Goal: Information Seeking & Learning: Understand process/instructions

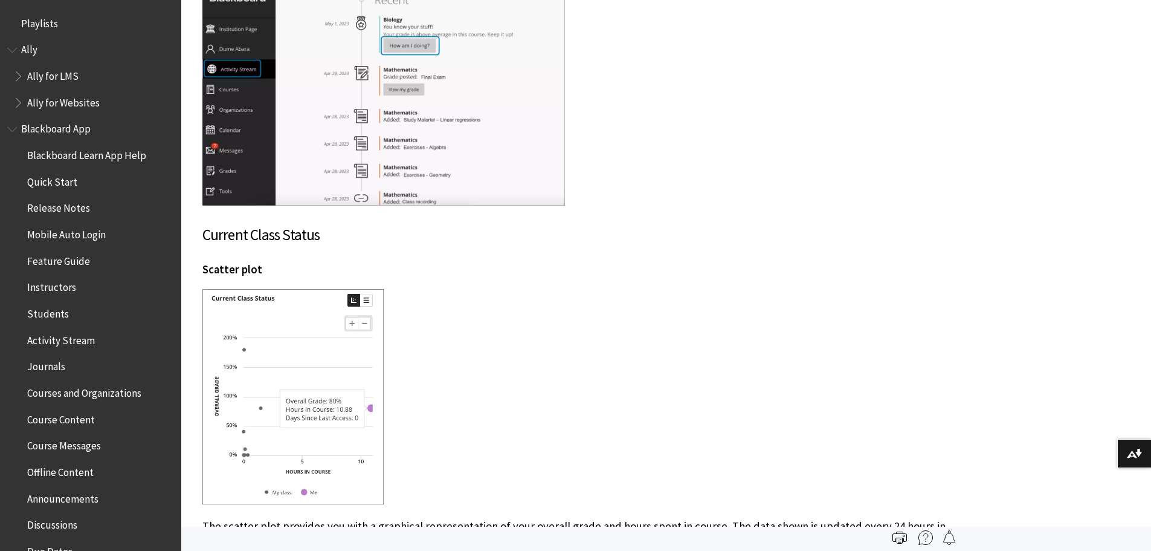
scroll to position [3989, 0]
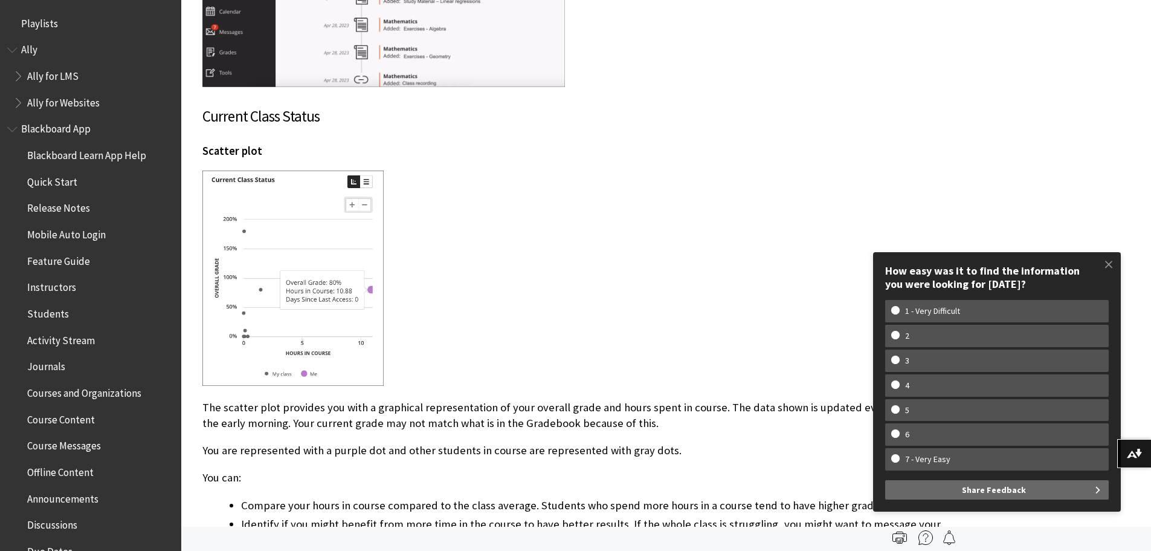
click at [326, 264] on img at bounding box center [292, 277] width 181 height 215
click at [1111, 259] on span at bounding box center [1108, 263] width 25 height 25
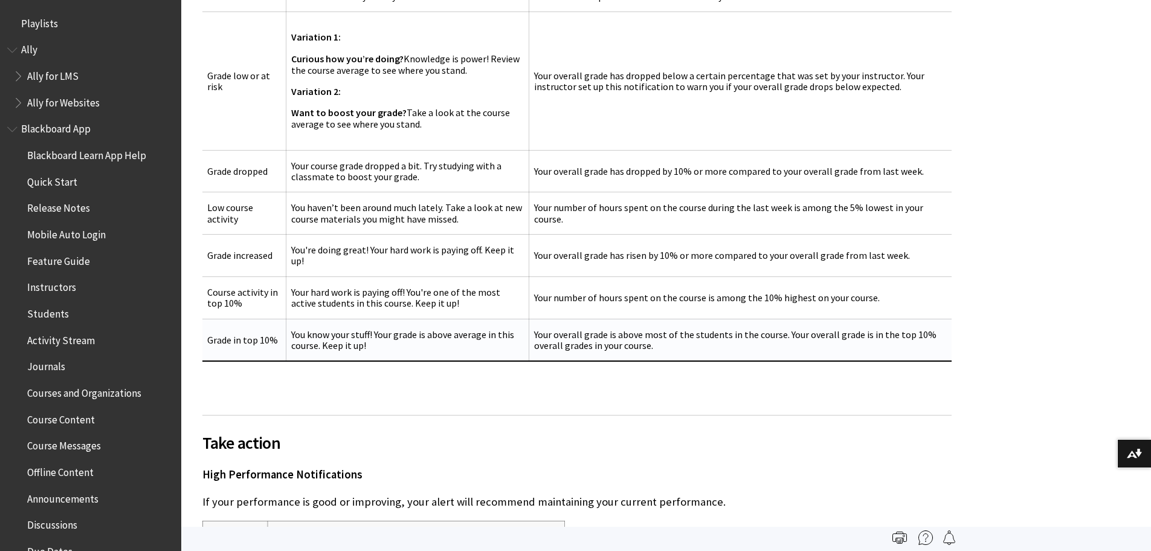
scroll to position [5621, 0]
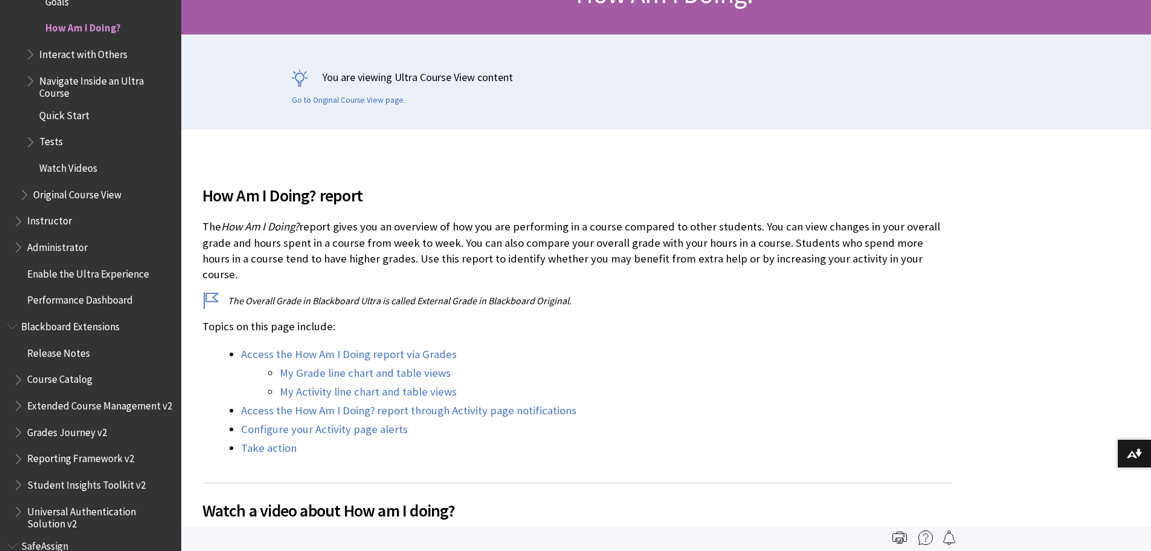
scroll to position [242, 0]
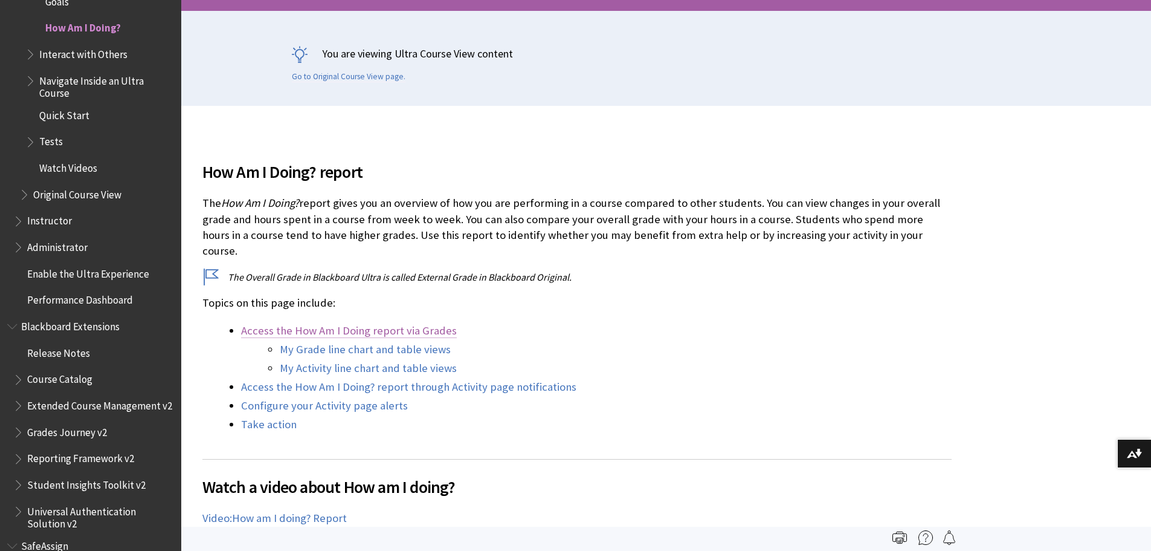
click at [404, 323] on link "Access the How Am I Doing report via Grades" at bounding box center [349, 330] width 216 height 15
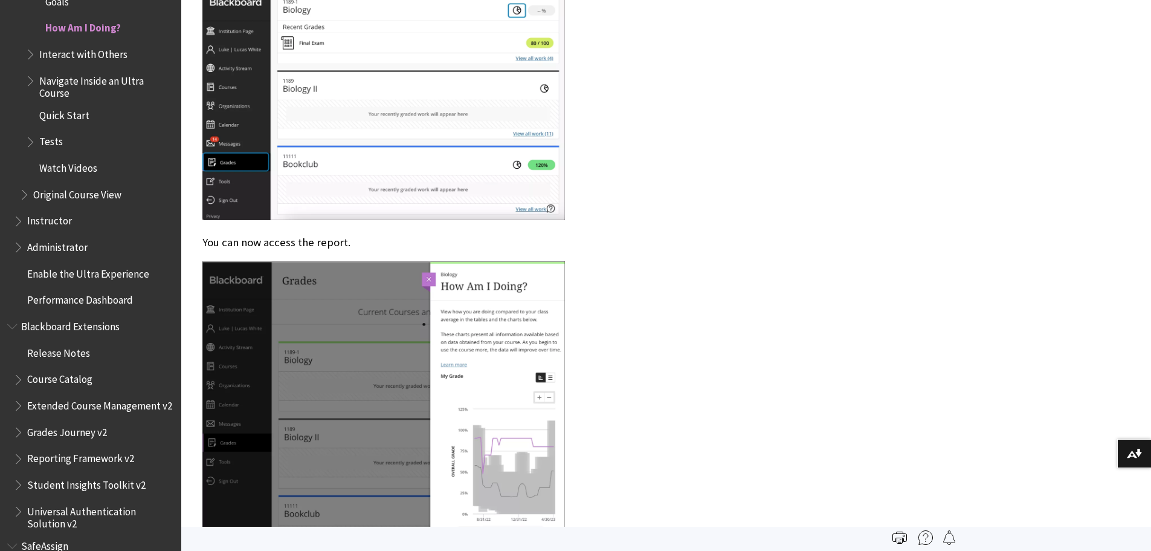
scroll to position [1183, 0]
